Goal: Information Seeking & Learning: Learn about a topic

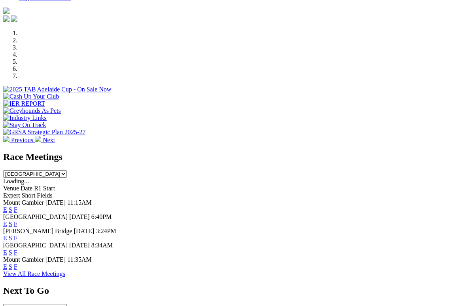
scroll to position [220, 0]
click at [17, 235] on link "F" at bounding box center [16, 238] width 4 height 7
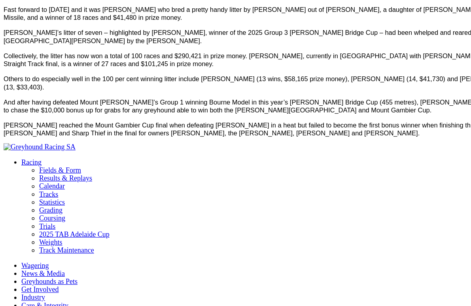
scroll to position [442, 0]
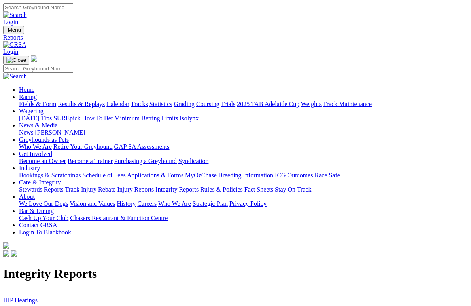
scroll to position [2, 0]
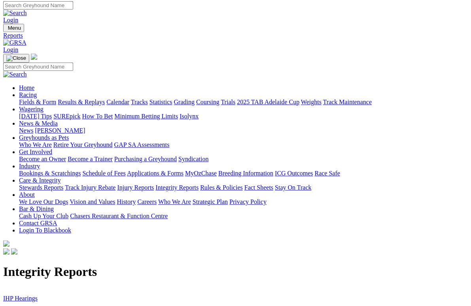
click at [34, 295] on link "IHP Hearings" at bounding box center [20, 298] width 34 height 7
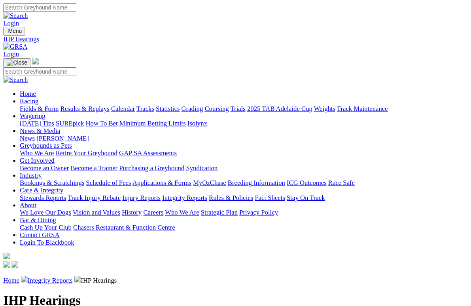
scroll to position [2, 0]
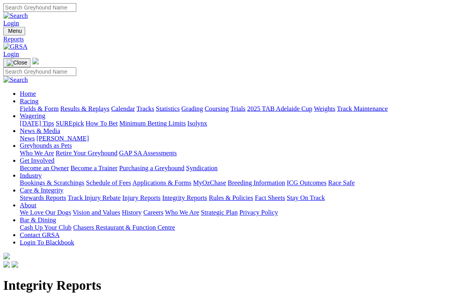
scroll to position [11, 0]
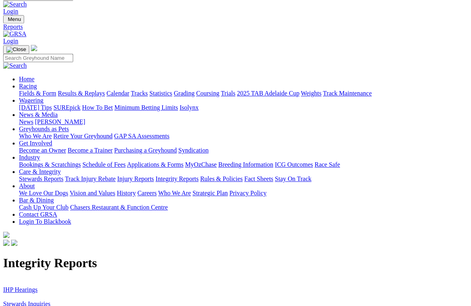
click at [47, 293] on link "Stewards Inquiries" at bounding box center [26, 303] width 47 height 7
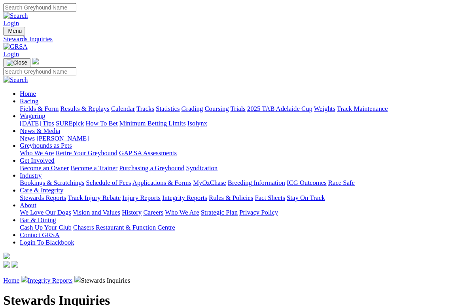
scroll to position [2, 0]
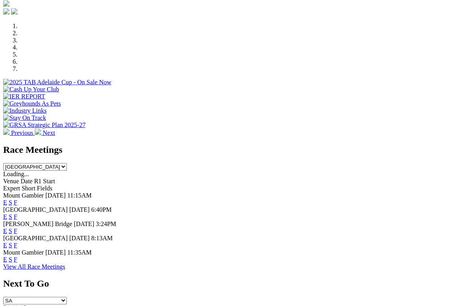
scroll to position [228, 0]
click at [17, 241] on link "F" at bounding box center [16, 244] width 4 height 7
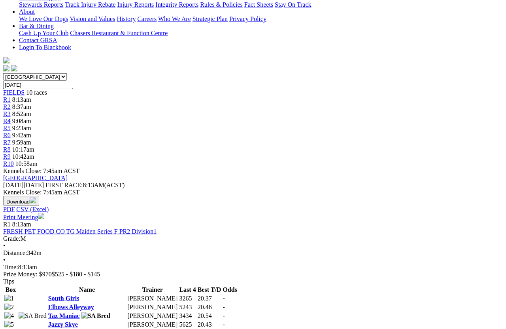
scroll to position [186, 0]
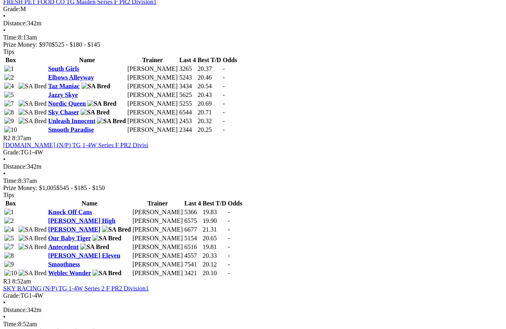
scroll to position [415, 0]
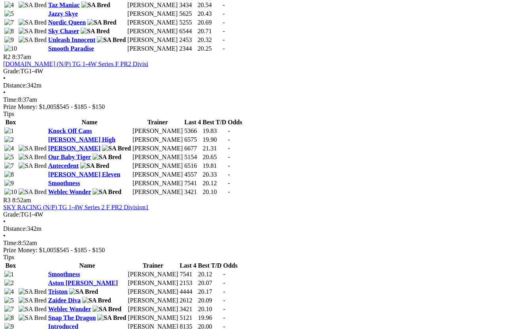
scroll to position [497, 0]
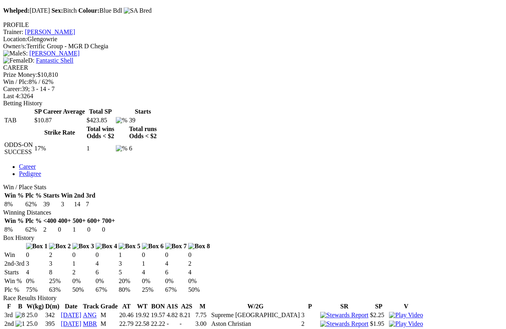
scroll to position [279, 0]
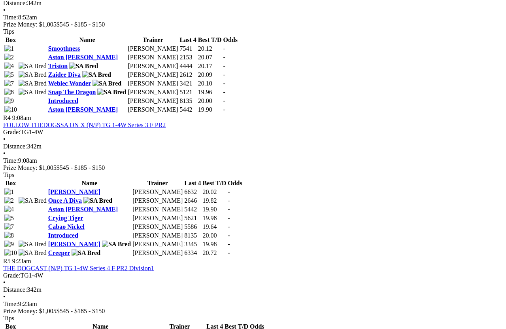
scroll to position [721, 0]
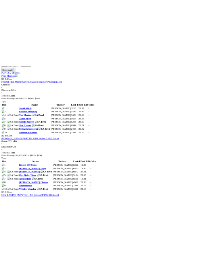
scroll to position [210, 0]
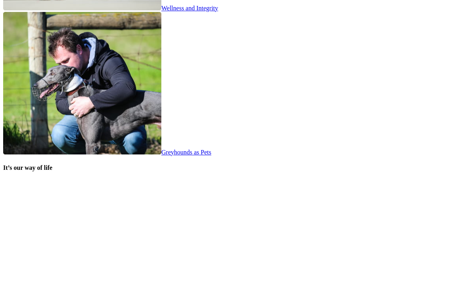
scroll to position [1486, 0]
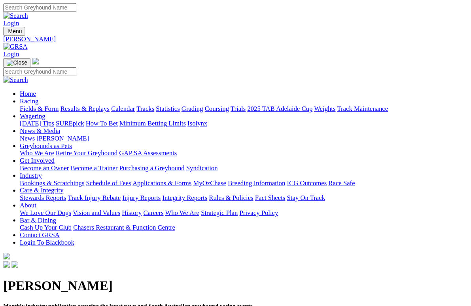
scroll to position [2, 0]
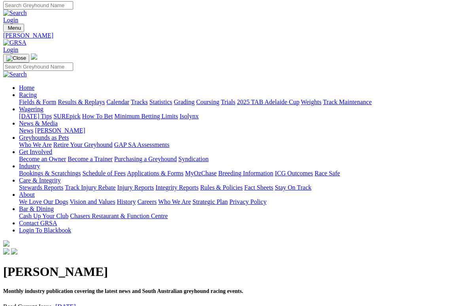
click at [76, 293] on link "[DATE]" at bounding box center [65, 306] width 21 height 7
